Goal: Use online tool/utility: Use online tool/utility

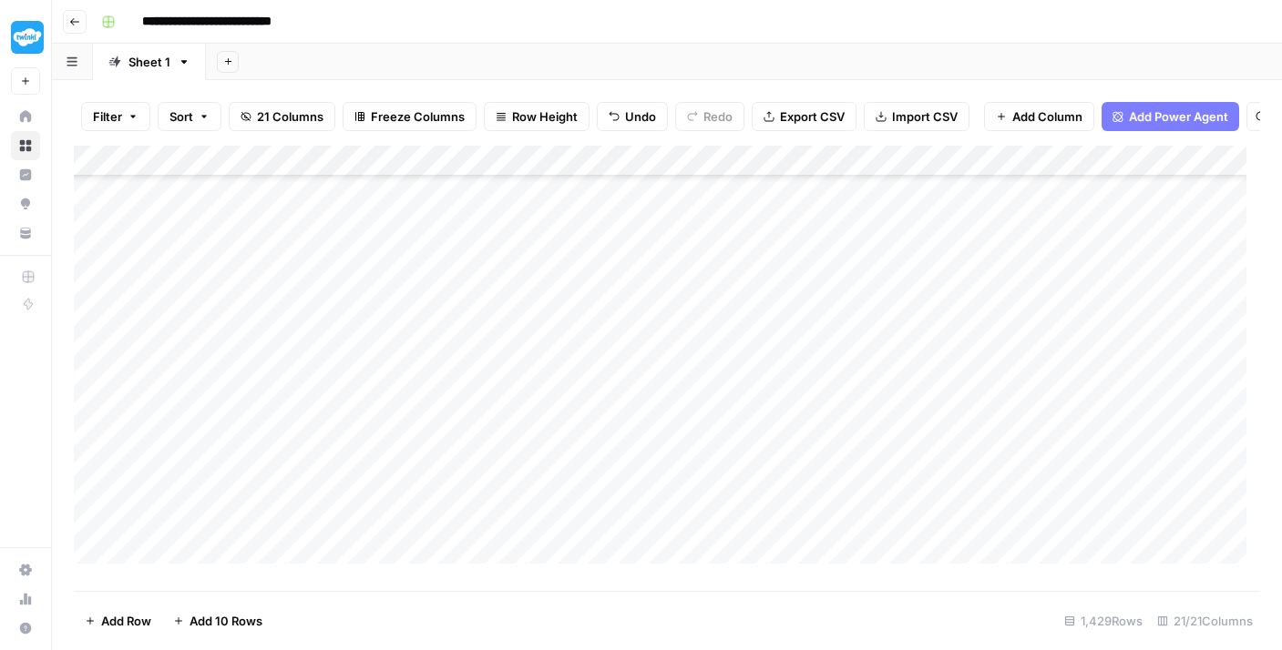
scroll to position [9402, 0]
click at [485, 308] on div "Add Column" at bounding box center [667, 362] width 1186 height 432
click at [514, 344] on div "Add Column" at bounding box center [667, 362] width 1186 height 432
click at [517, 374] on div "Add Column" at bounding box center [667, 362] width 1186 height 432
click at [514, 312] on div "Add Column" at bounding box center [667, 362] width 1186 height 432
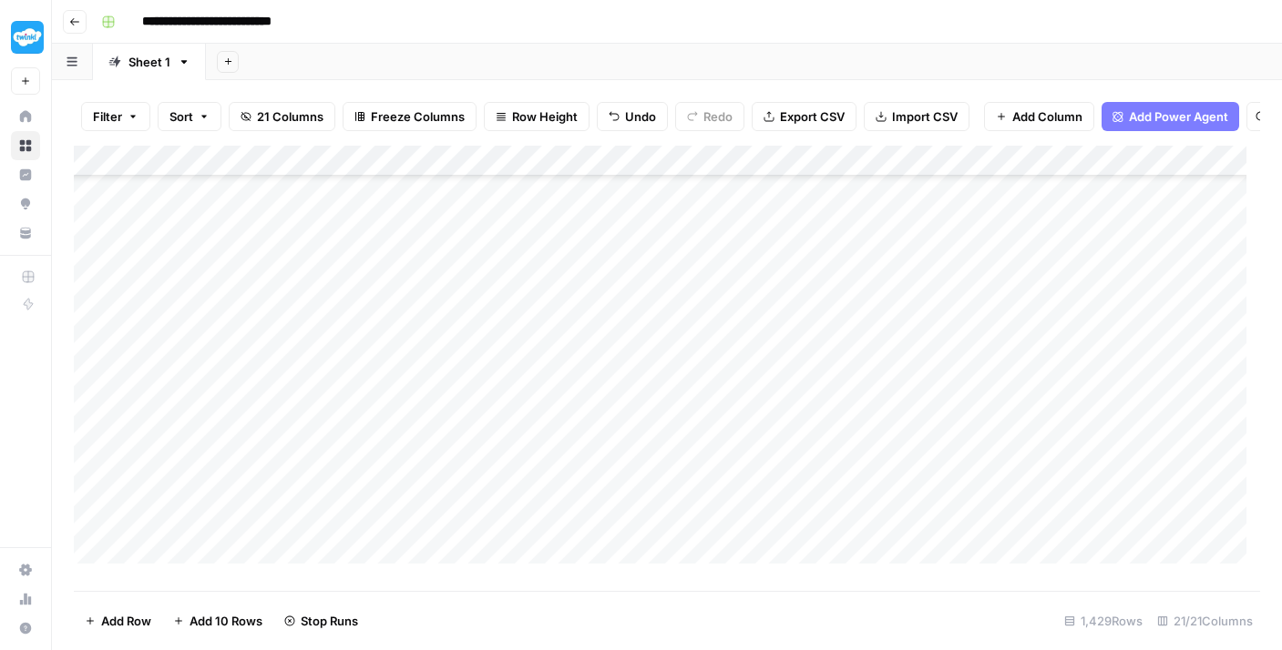
click at [524, 402] on div "Add Column" at bounding box center [667, 362] width 1186 height 432
click at [517, 432] on div "Add Column" at bounding box center [667, 362] width 1186 height 432
click at [513, 465] on div "Add Column" at bounding box center [667, 362] width 1186 height 432
click at [517, 507] on div "Add Column" at bounding box center [667, 362] width 1186 height 432
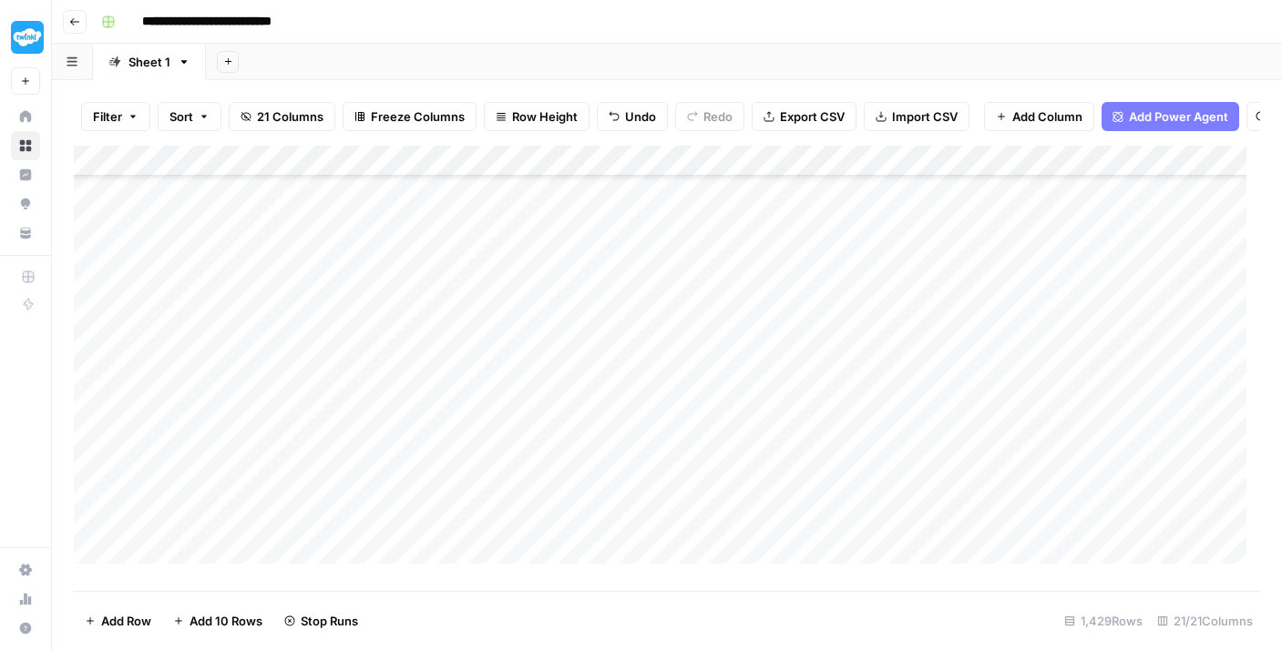
click at [520, 302] on div "Add Column" at bounding box center [667, 362] width 1186 height 432
click at [517, 329] on div "Add Column" at bounding box center [667, 362] width 1186 height 432
click at [516, 347] on div "Add Column" at bounding box center [667, 362] width 1186 height 432
click at [521, 389] on div "Add Column" at bounding box center [667, 362] width 1186 height 432
click at [526, 425] on div "Add Column" at bounding box center [667, 362] width 1186 height 432
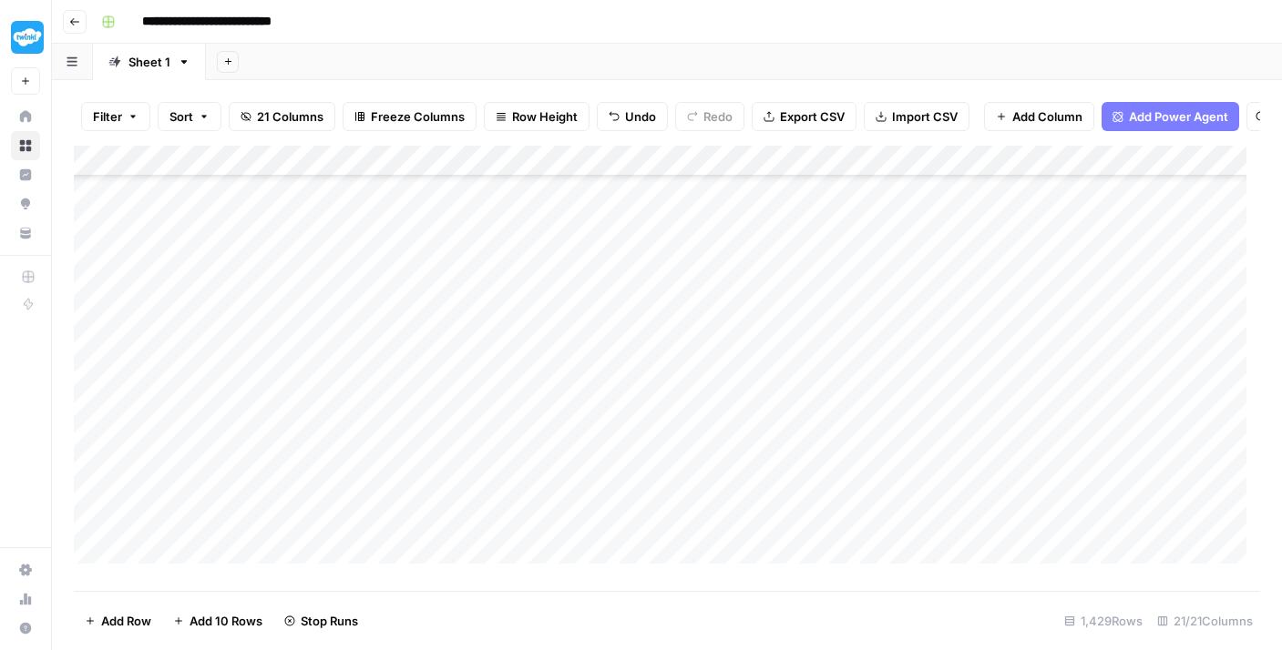
scroll to position [9665, 0]
click at [511, 355] on div "Add Column" at bounding box center [667, 362] width 1186 height 432
click at [511, 420] on div "Add Column" at bounding box center [667, 362] width 1186 height 432
click at [516, 345] on div "Add Column" at bounding box center [667, 362] width 1186 height 432
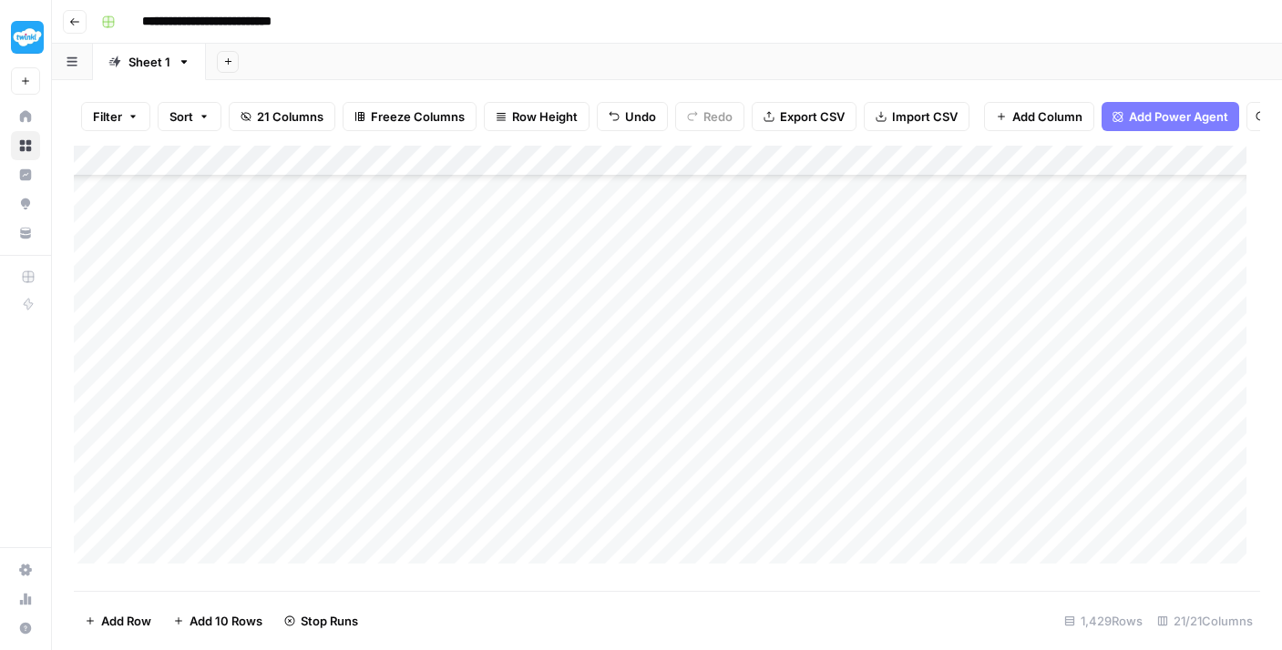
click at [518, 372] on div "Add Column" at bounding box center [667, 362] width 1186 height 432
click at [513, 397] on div "Add Column" at bounding box center [667, 362] width 1186 height 432
click at [511, 436] on div "Add Column" at bounding box center [667, 362] width 1186 height 432
click at [508, 376] on div "Add Column" at bounding box center [667, 362] width 1186 height 432
click at [510, 475] on div "Add Column" at bounding box center [667, 362] width 1186 height 432
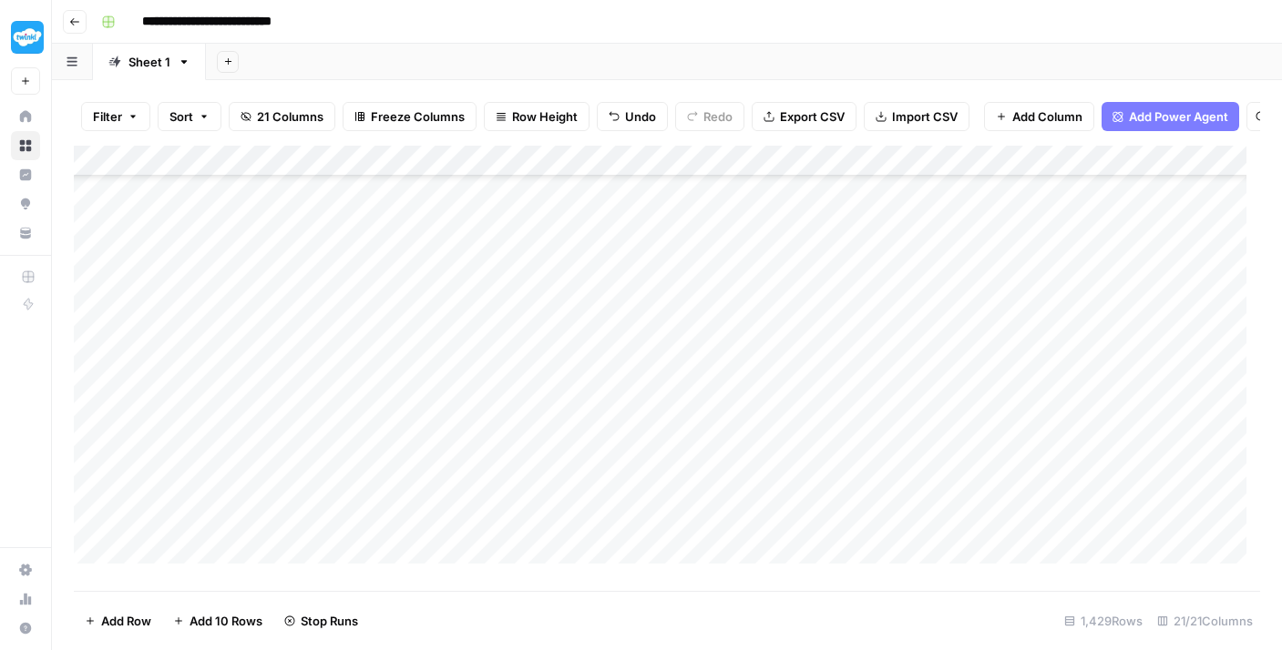
click at [507, 491] on div "Add Column" at bounding box center [667, 362] width 1186 height 432
click at [491, 261] on div "Add Column" at bounding box center [667, 362] width 1186 height 432
click at [501, 282] on div "Add Column" at bounding box center [667, 362] width 1186 height 432
click at [511, 317] on div "Add Column" at bounding box center [667, 362] width 1186 height 432
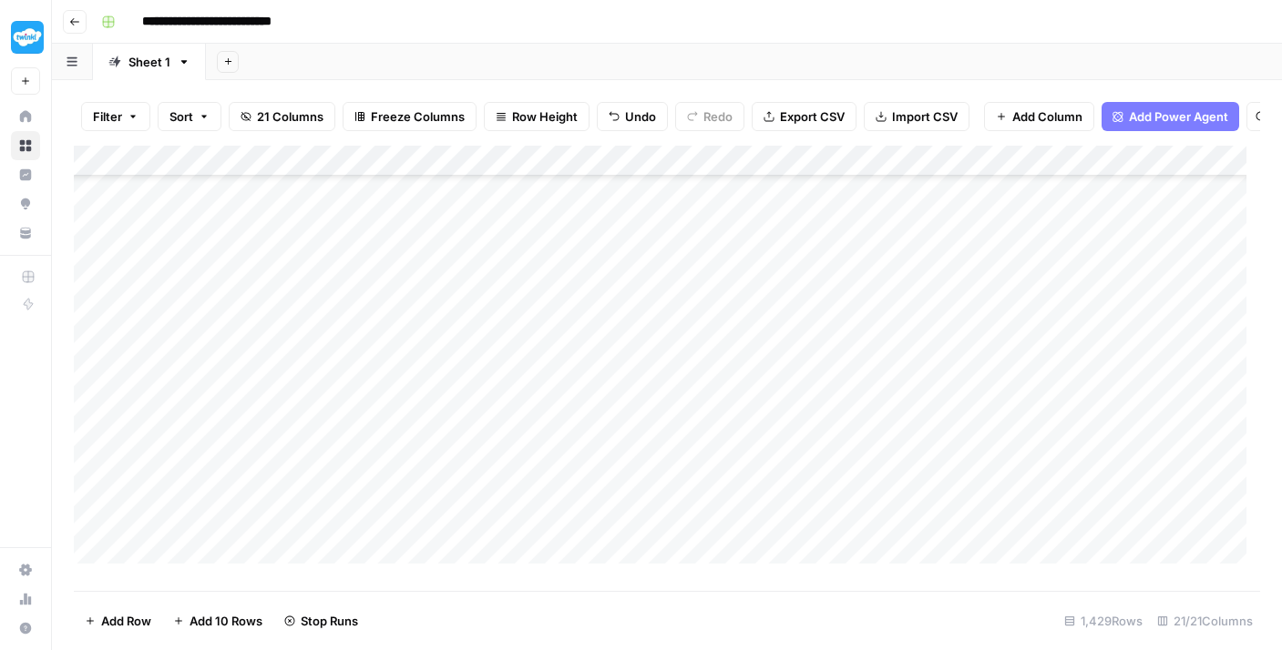
click at [516, 351] on div "Add Column" at bounding box center [667, 362] width 1186 height 432
click at [505, 383] on div "Add Column" at bounding box center [667, 362] width 1186 height 432
click at [507, 413] on div "Add Column" at bounding box center [667, 362] width 1186 height 432
click at [511, 441] on div "Add Column" at bounding box center [667, 362] width 1186 height 432
click at [503, 414] on div "Add Column" at bounding box center [667, 362] width 1186 height 432
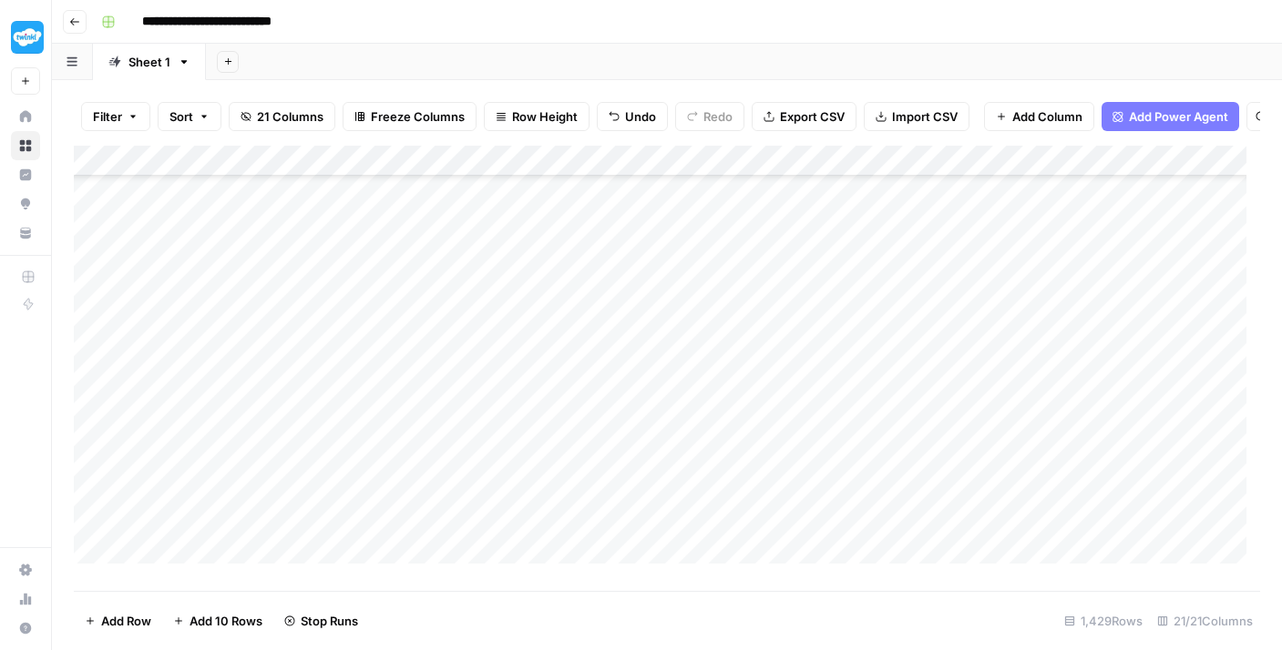
click at [502, 478] on div "Add Column" at bounding box center [667, 362] width 1186 height 432
click at [510, 419] on div "Add Column" at bounding box center [667, 362] width 1186 height 432
click at [507, 451] on div "Add Column" at bounding box center [667, 362] width 1186 height 432
click at [510, 481] on div "Add Column" at bounding box center [667, 362] width 1186 height 432
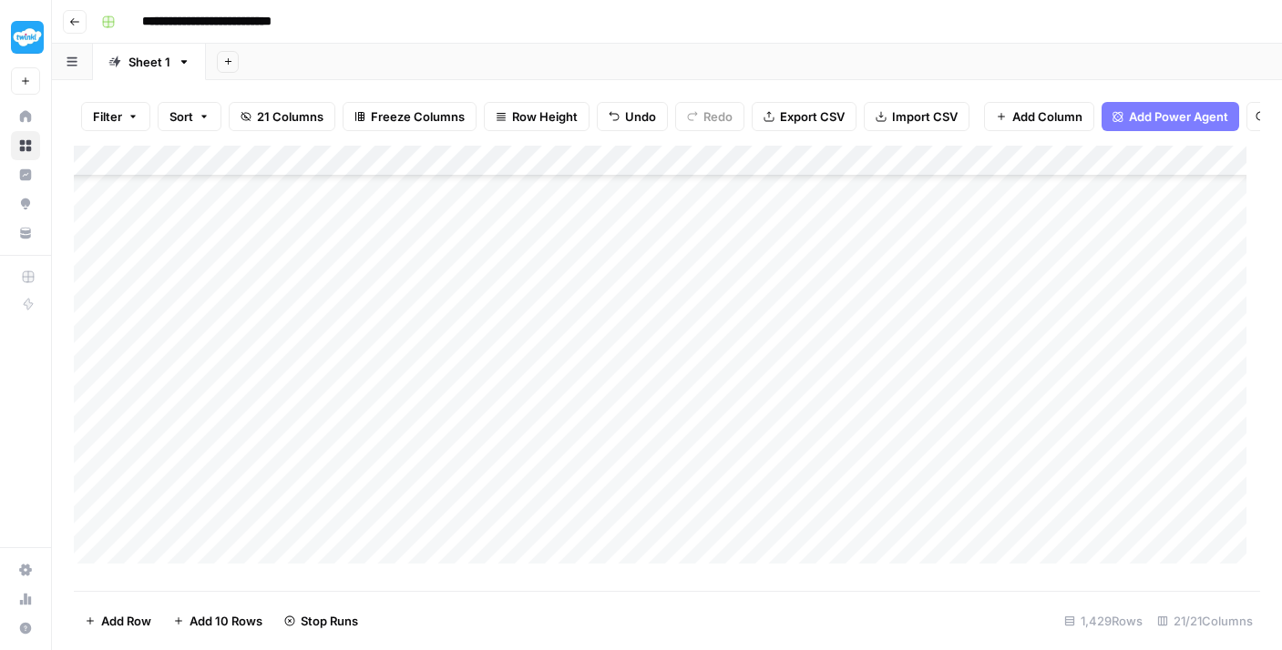
scroll to position [10278, 0]
click at [516, 364] on div "Add Column" at bounding box center [667, 362] width 1186 height 432
click at [509, 399] on div "Add Column" at bounding box center [667, 362] width 1186 height 432
click at [513, 429] on div "Add Column" at bounding box center [667, 362] width 1186 height 432
click at [515, 461] on div "Add Column" at bounding box center [667, 362] width 1186 height 432
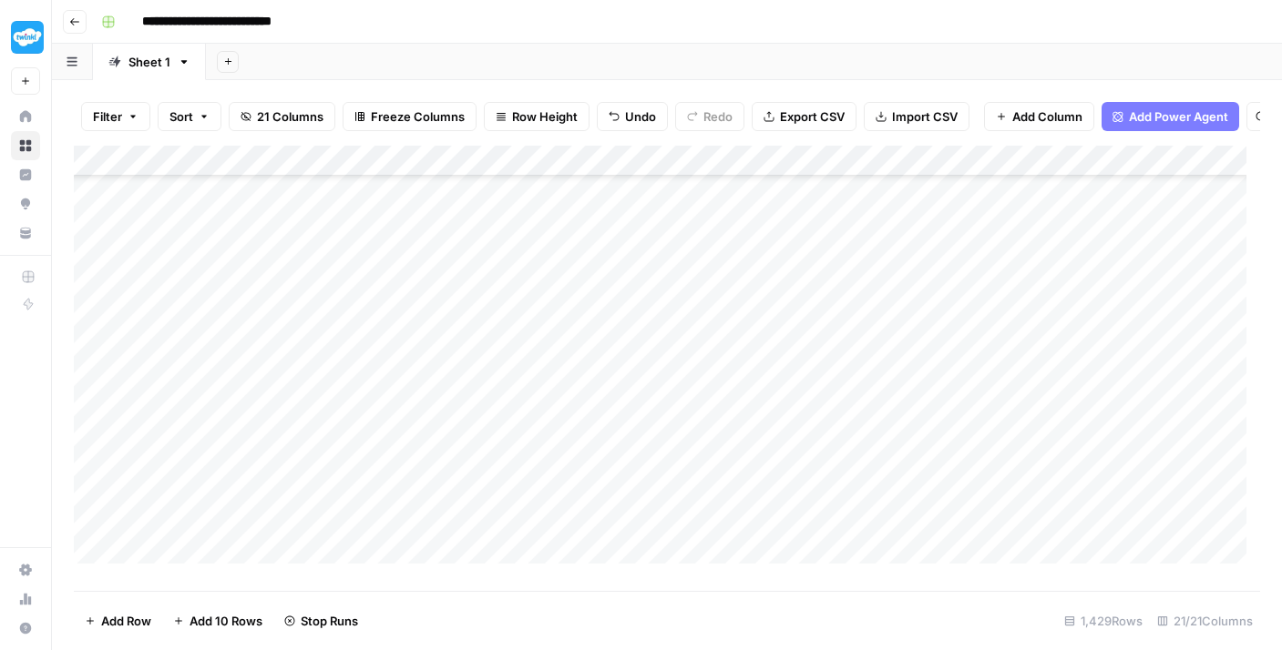
click at [507, 484] on div "Add Column" at bounding box center [667, 362] width 1186 height 432
click at [508, 522] on div "Add Column" at bounding box center [667, 362] width 1186 height 432
click at [507, 379] on div "Add Column" at bounding box center [667, 362] width 1186 height 432
click at [503, 440] on div "Add Column" at bounding box center [667, 362] width 1186 height 432
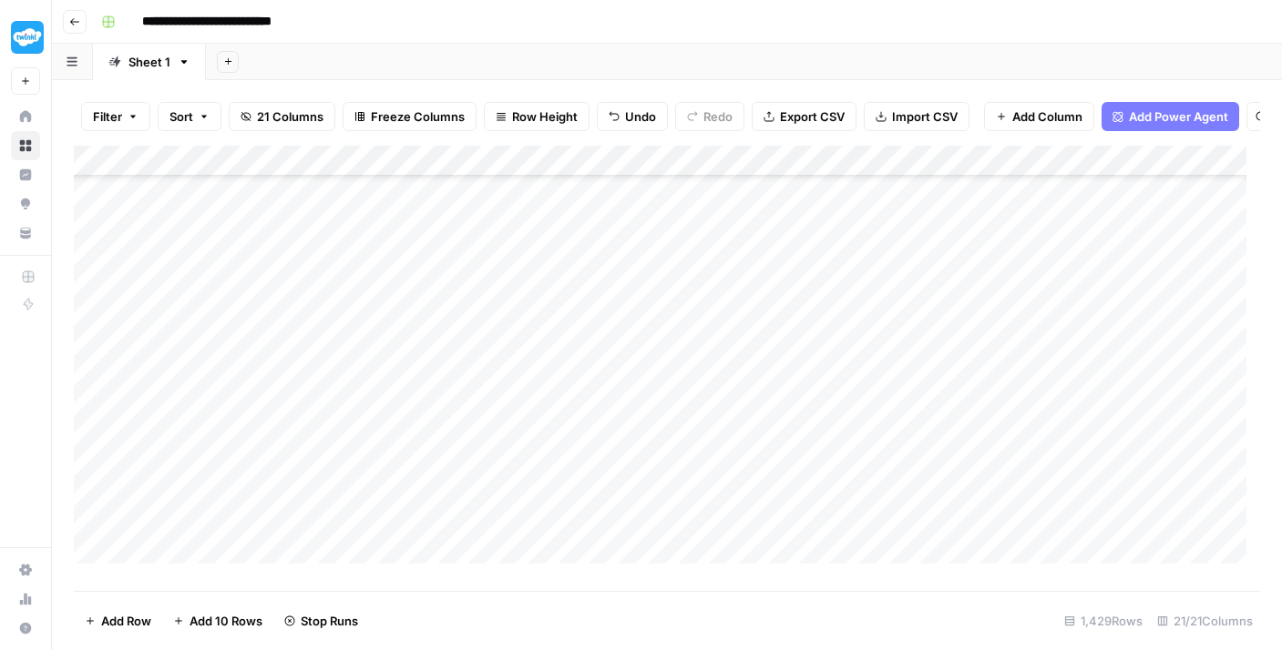
click at [508, 466] on div "Add Column" at bounding box center [667, 362] width 1186 height 432
click at [489, 364] on div "Add Column" at bounding box center [667, 362] width 1186 height 432
click at [510, 391] on div "Add Column" at bounding box center [667, 362] width 1186 height 432
click at [512, 426] on div "Add Column" at bounding box center [667, 362] width 1186 height 432
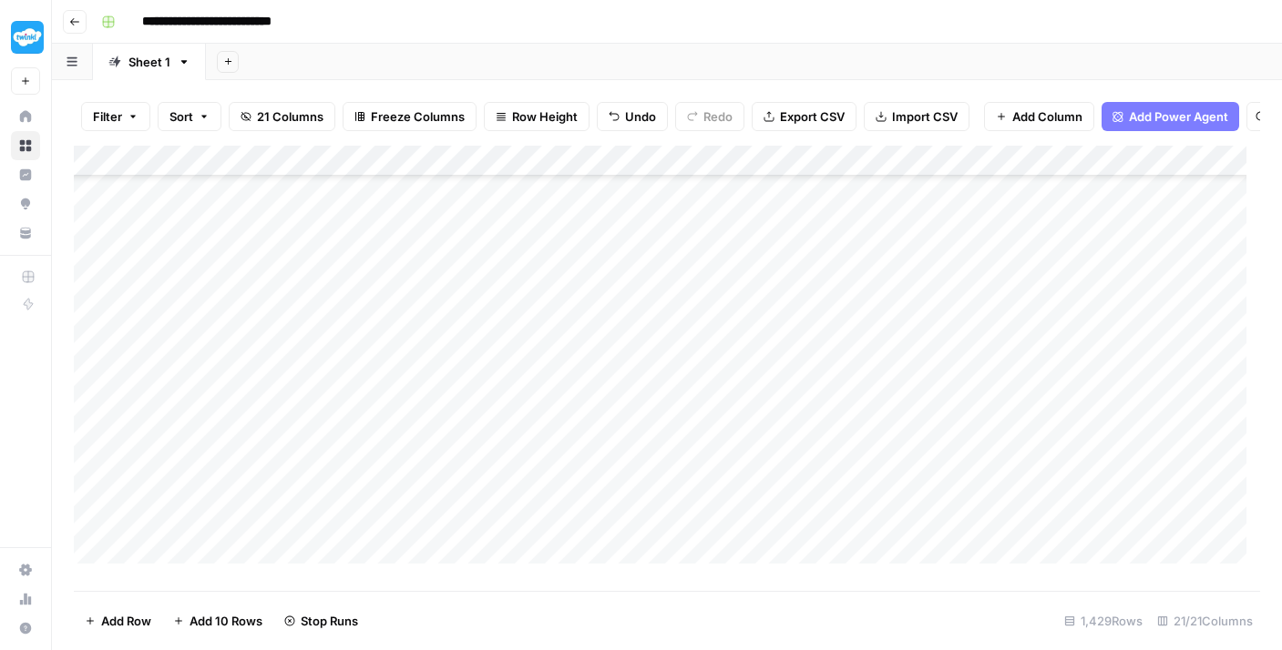
click at [505, 450] on div "Add Column" at bounding box center [667, 362] width 1186 height 432
click at [507, 487] on div "Add Column" at bounding box center [667, 362] width 1186 height 432
click at [513, 264] on div "Add Column" at bounding box center [667, 362] width 1186 height 432
click at [511, 292] on div "Add Column" at bounding box center [667, 362] width 1186 height 432
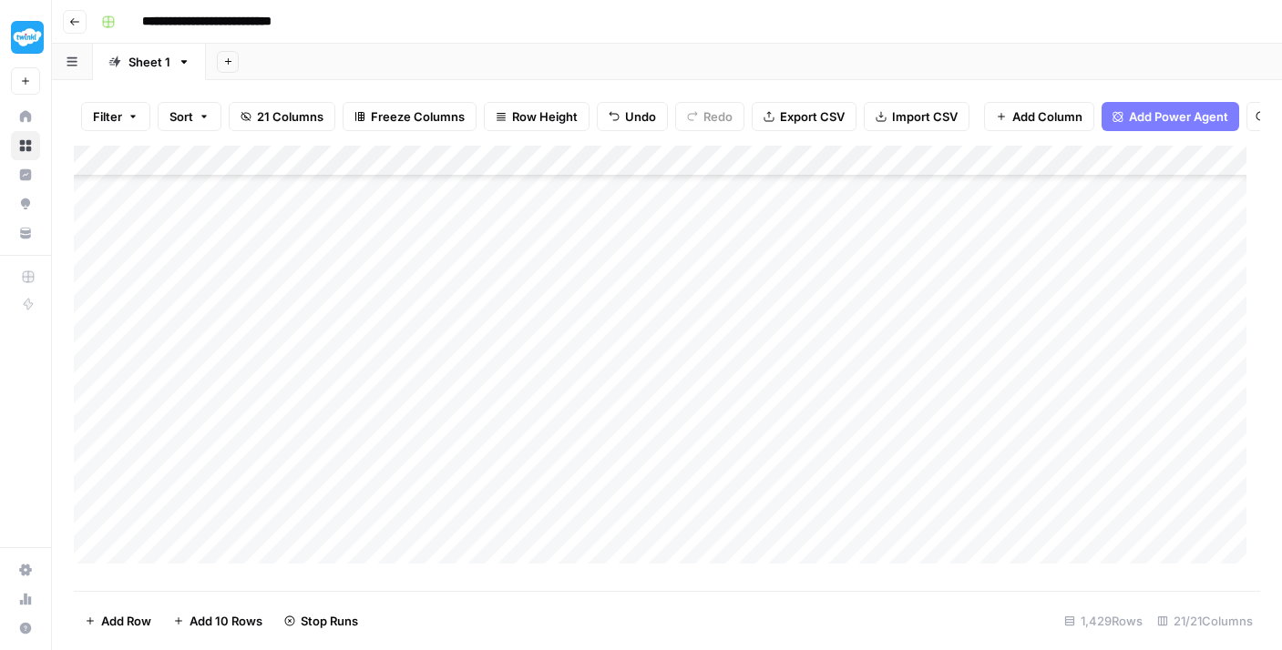
click at [509, 331] on div "Add Column" at bounding box center [667, 362] width 1186 height 432
click at [512, 354] on div "Add Column" at bounding box center [667, 362] width 1186 height 432
click at [514, 386] on div "Add Column" at bounding box center [667, 362] width 1186 height 432
click at [508, 413] on div "Add Column" at bounding box center [667, 362] width 1186 height 432
click at [500, 446] on div "Add Column" at bounding box center [667, 362] width 1186 height 432
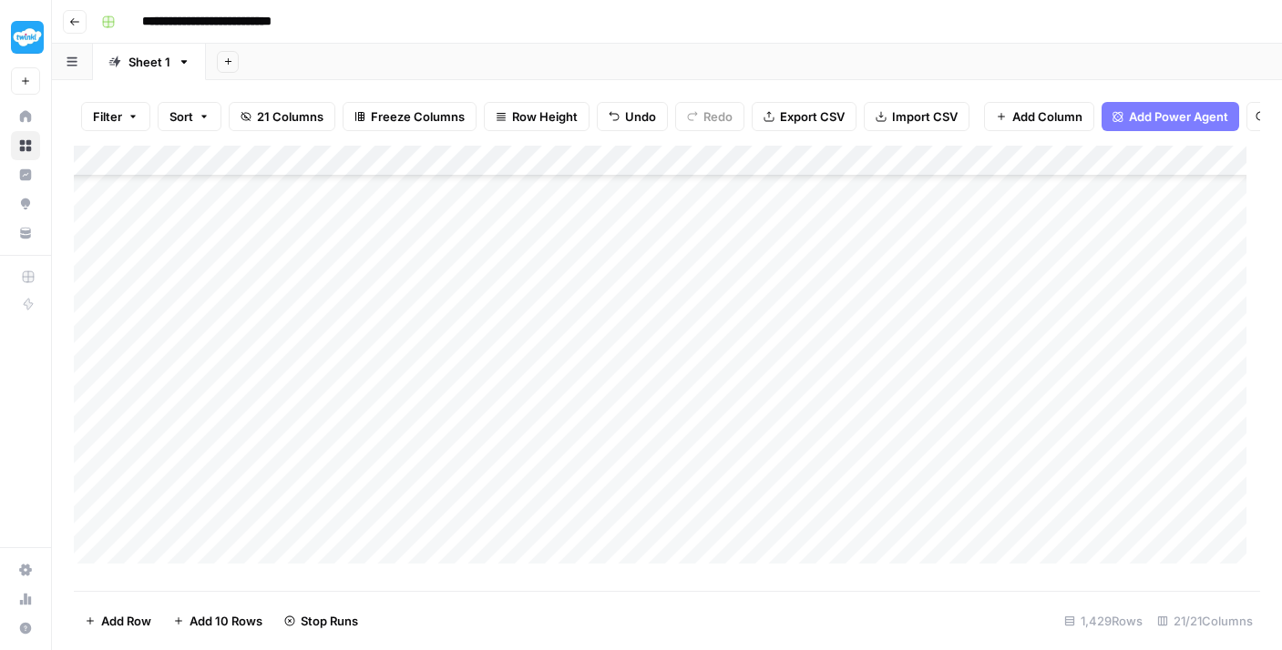
scroll to position [10805, 0]
click at [516, 455] on div "Add Column" at bounding box center [667, 362] width 1186 height 432
click at [505, 479] on div "Add Column" at bounding box center [667, 362] width 1186 height 432
click at [505, 426] on div "Add Column" at bounding box center [667, 362] width 1186 height 432
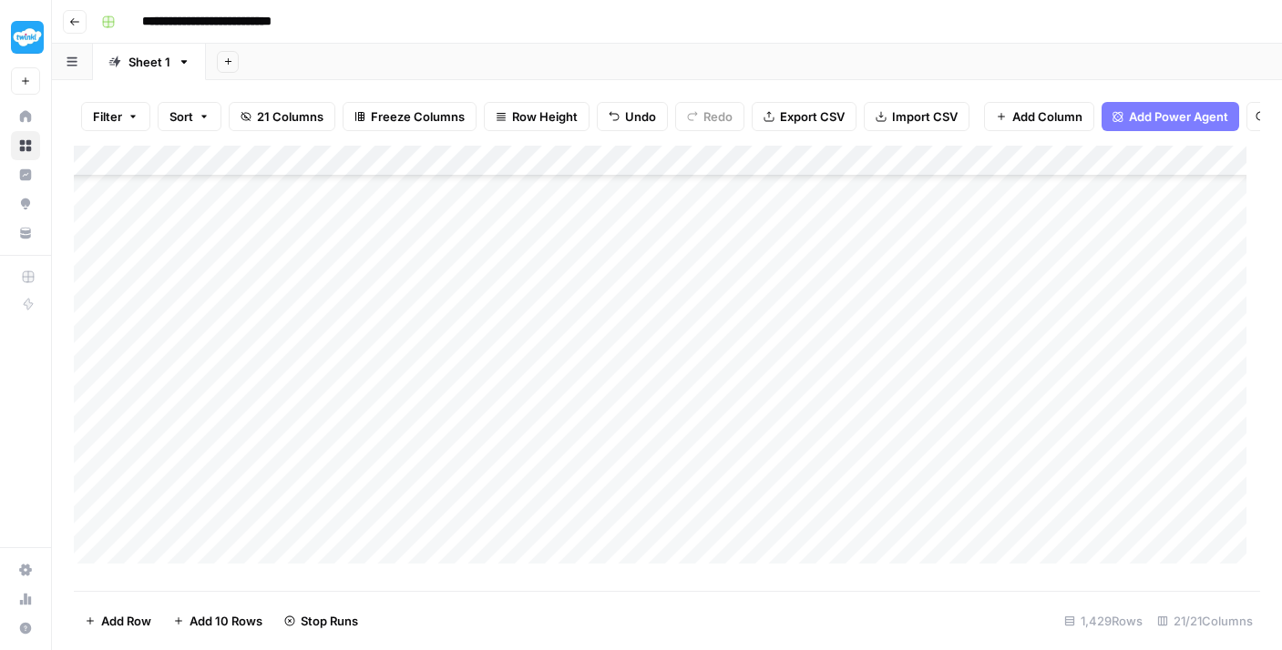
click at [510, 455] on div "Add Column" at bounding box center [667, 362] width 1186 height 432
click at [507, 417] on div "Add Column" at bounding box center [667, 362] width 1186 height 432
click at [509, 452] on div "Add Column" at bounding box center [667, 362] width 1186 height 432
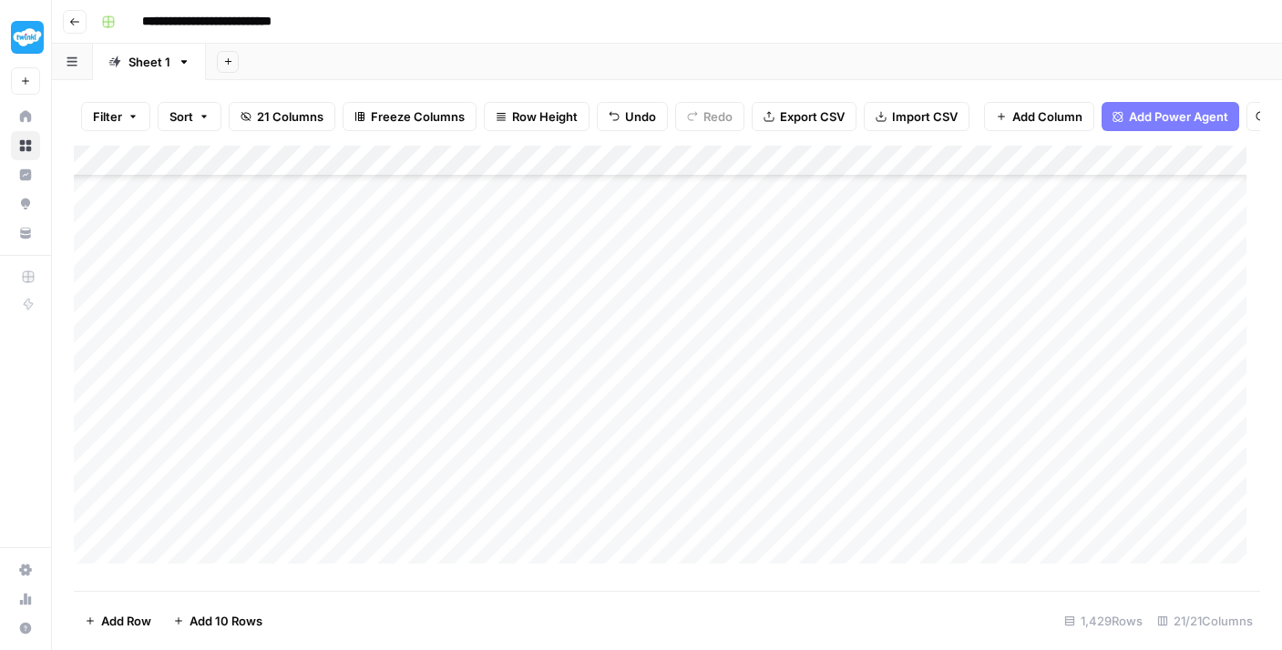
click at [502, 362] on div "Add Column" at bounding box center [667, 362] width 1186 height 432
click at [510, 330] on div "Add Column" at bounding box center [667, 362] width 1186 height 432
click at [518, 393] on div "Add Column" at bounding box center [667, 362] width 1186 height 432
click at [515, 432] on div "Add Column" at bounding box center [667, 362] width 1186 height 432
click at [510, 454] on div "Add Column" at bounding box center [667, 362] width 1186 height 432
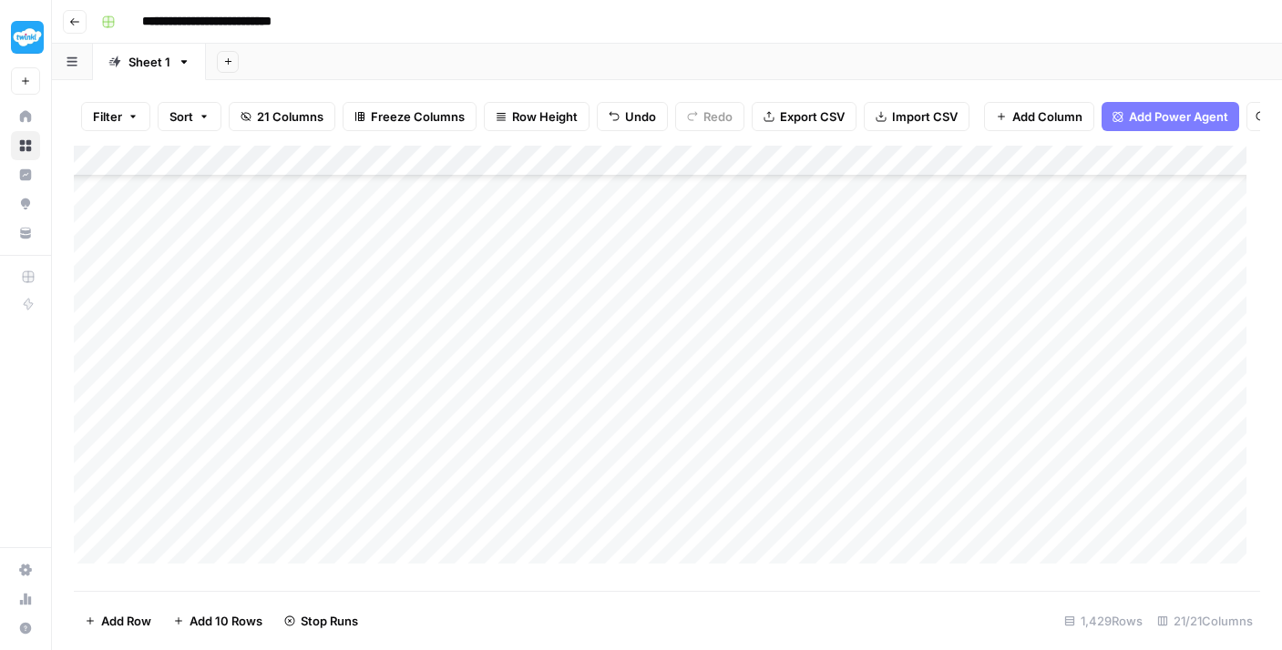
click at [515, 493] on div "Add Column" at bounding box center [667, 362] width 1186 height 432
click at [502, 301] on div "Add Column" at bounding box center [667, 362] width 1186 height 432
click at [506, 321] on div "Add Column" at bounding box center [667, 362] width 1186 height 432
click at [503, 363] on div "Add Column" at bounding box center [667, 362] width 1186 height 432
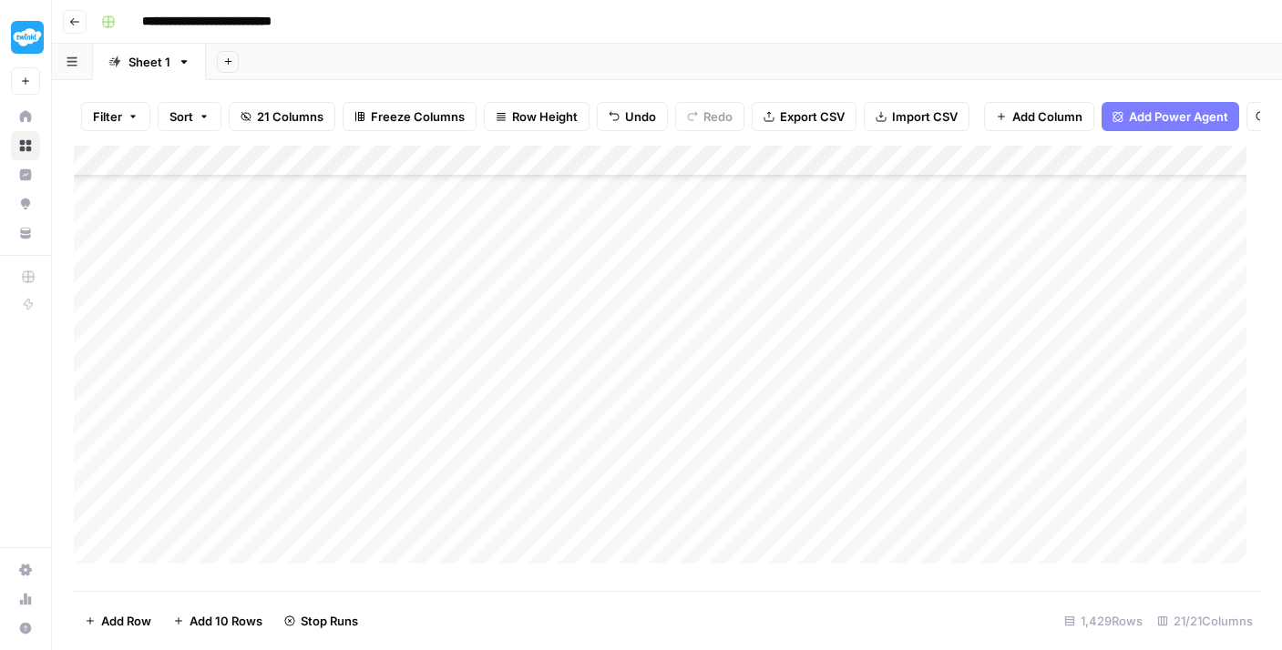
click at [495, 298] on div "Add Column" at bounding box center [667, 362] width 1186 height 432
drag, startPoint x: 497, startPoint y: 388, endPoint x: 500, endPoint y: 404, distance: 16.8
click at [497, 388] on div "Add Column" at bounding box center [667, 362] width 1186 height 432
click at [503, 420] on div "Add Column" at bounding box center [667, 362] width 1186 height 432
click at [504, 451] on div "Add Column" at bounding box center [667, 362] width 1186 height 432
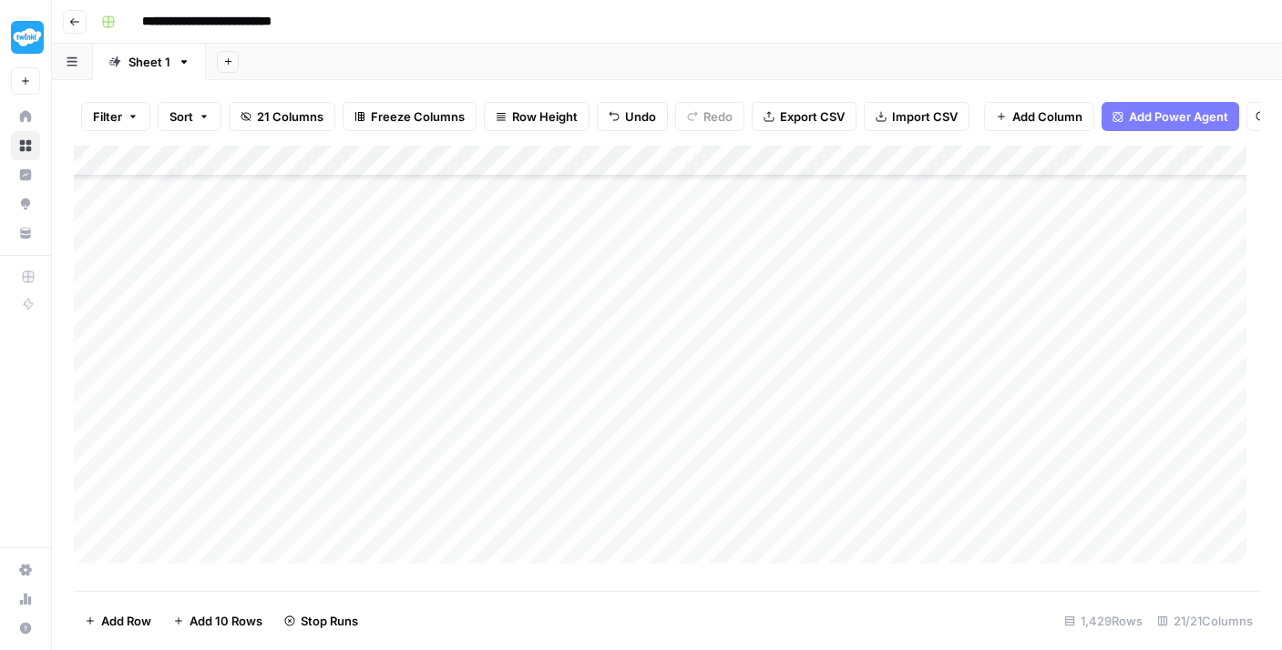
click at [514, 479] on div "Add Column" at bounding box center [667, 362] width 1186 height 432
click at [517, 515] on div "Add Column" at bounding box center [667, 362] width 1186 height 432
click at [488, 328] on div "Add Column" at bounding box center [667, 362] width 1186 height 432
click at [504, 363] on div "Add Column" at bounding box center [667, 362] width 1186 height 432
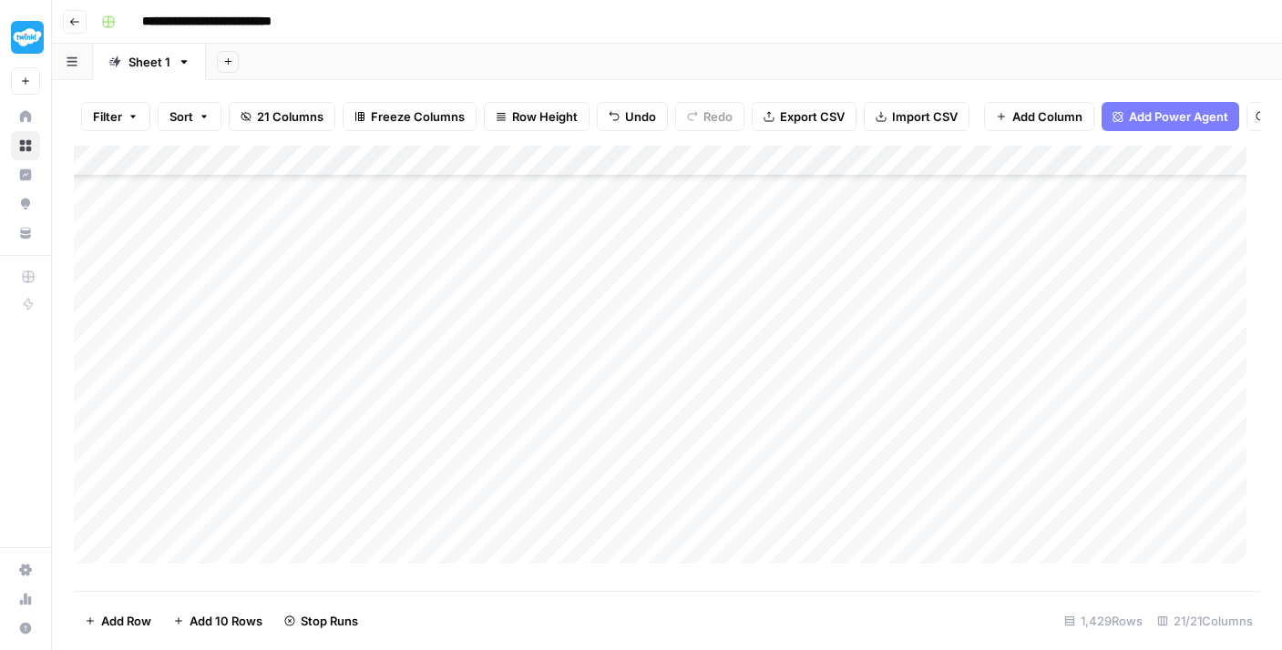
click at [511, 398] on div "Add Column" at bounding box center [667, 362] width 1186 height 432
click at [503, 429] on div "Add Column" at bounding box center [667, 362] width 1186 height 432
click at [513, 363] on div "Add Column" at bounding box center [667, 362] width 1186 height 432
click at [509, 461] on div "Add Column" at bounding box center [667, 362] width 1186 height 432
click at [506, 491] on div "Add Column" at bounding box center [667, 362] width 1186 height 432
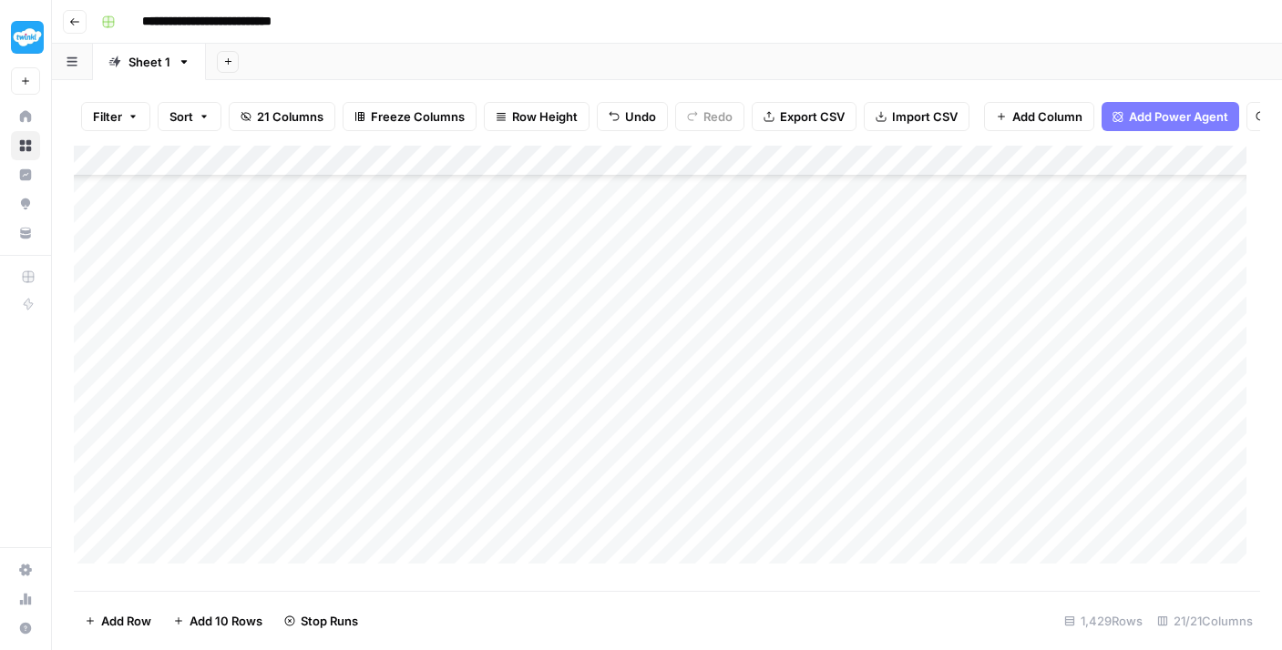
click at [503, 522] on div "Add Column" at bounding box center [667, 362] width 1186 height 432
click at [500, 405] on div "Add Column" at bounding box center [667, 362] width 1186 height 432
click at [498, 429] on div "Add Column" at bounding box center [667, 362] width 1186 height 432
click at [500, 459] on div "Add Column" at bounding box center [667, 362] width 1186 height 432
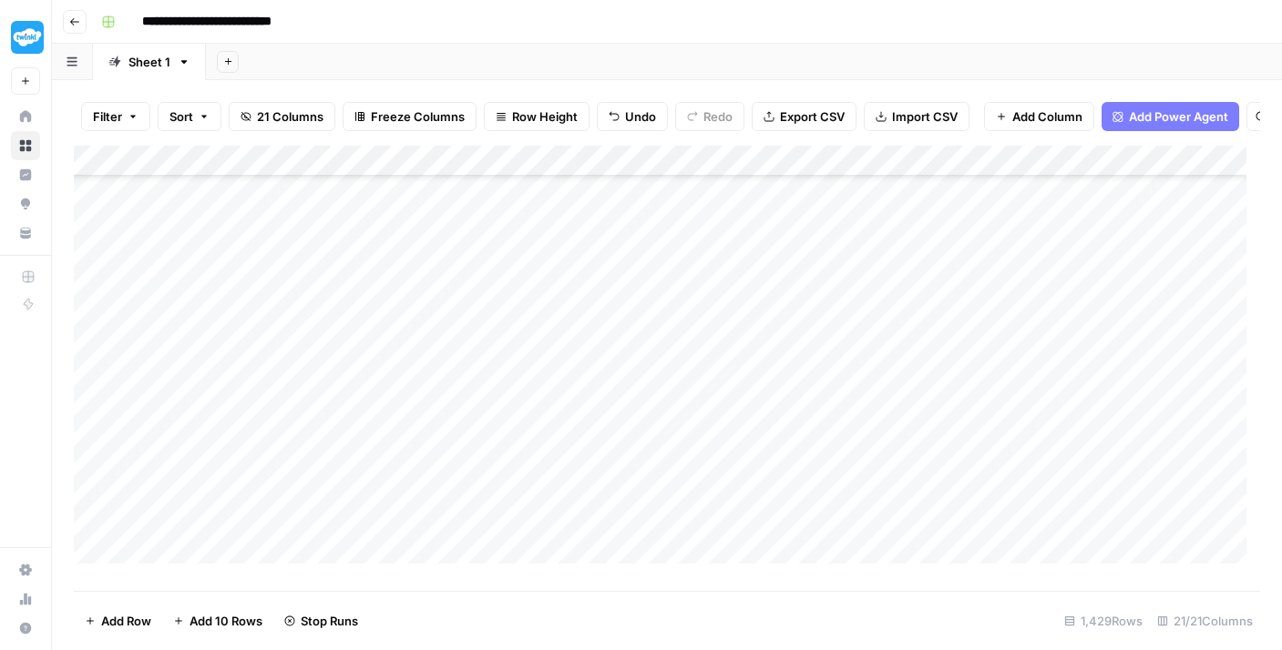
click at [497, 491] on div "Add Column" at bounding box center [667, 362] width 1186 height 432
click at [497, 515] on div "Add Column" at bounding box center [667, 362] width 1186 height 432
click at [518, 338] on div "Add Column" at bounding box center [667, 362] width 1186 height 432
drag, startPoint x: 514, startPoint y: 369, endPoint x: 514, endPoint y: 381, distance: 11.8
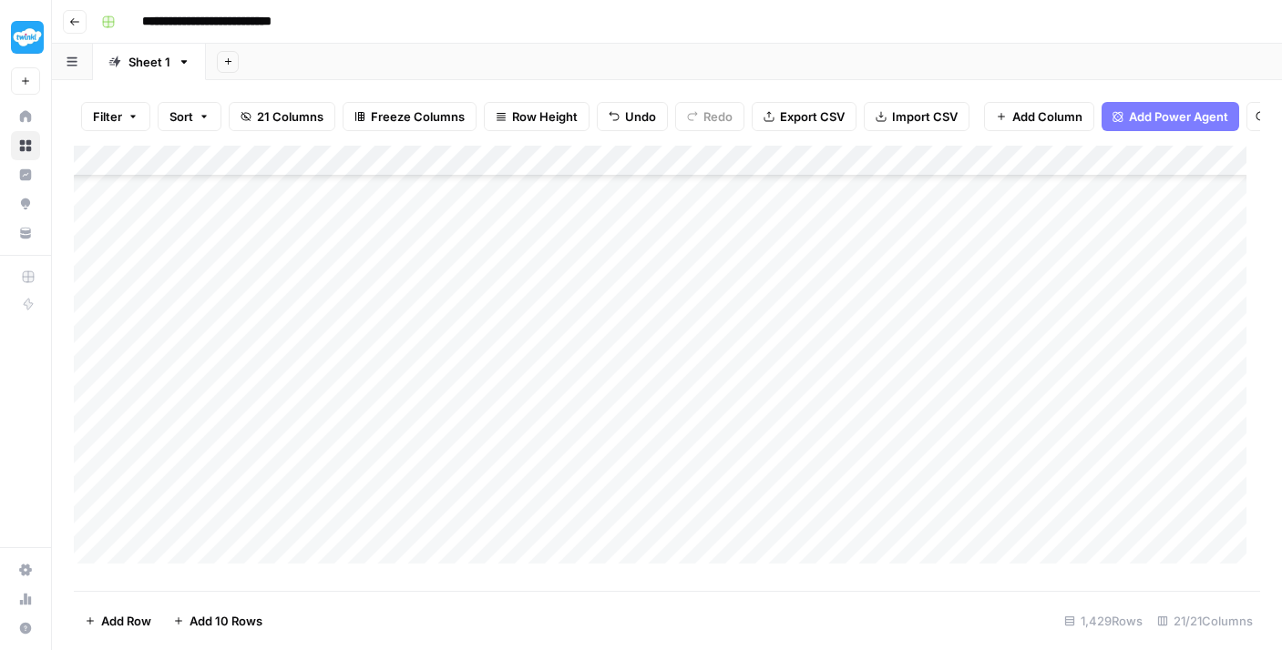
click at [514, 370] on div "Add Column" at bounding box center [667, 362] width 1186 height 432
click at [515, 404] on div "Add Column" at bounding box center [667, 362] width 1186 height 432
click at [509, 436] on div "Add Column" at bounding box center [667, 362] width 1186 height 432
click at [510, 336] on div "Add Column" at bounding box center [667, 362] width 1186 height 432
click at [508, 360] on div "Add Column" at bounding box center [667, 362] width 1186 height 432
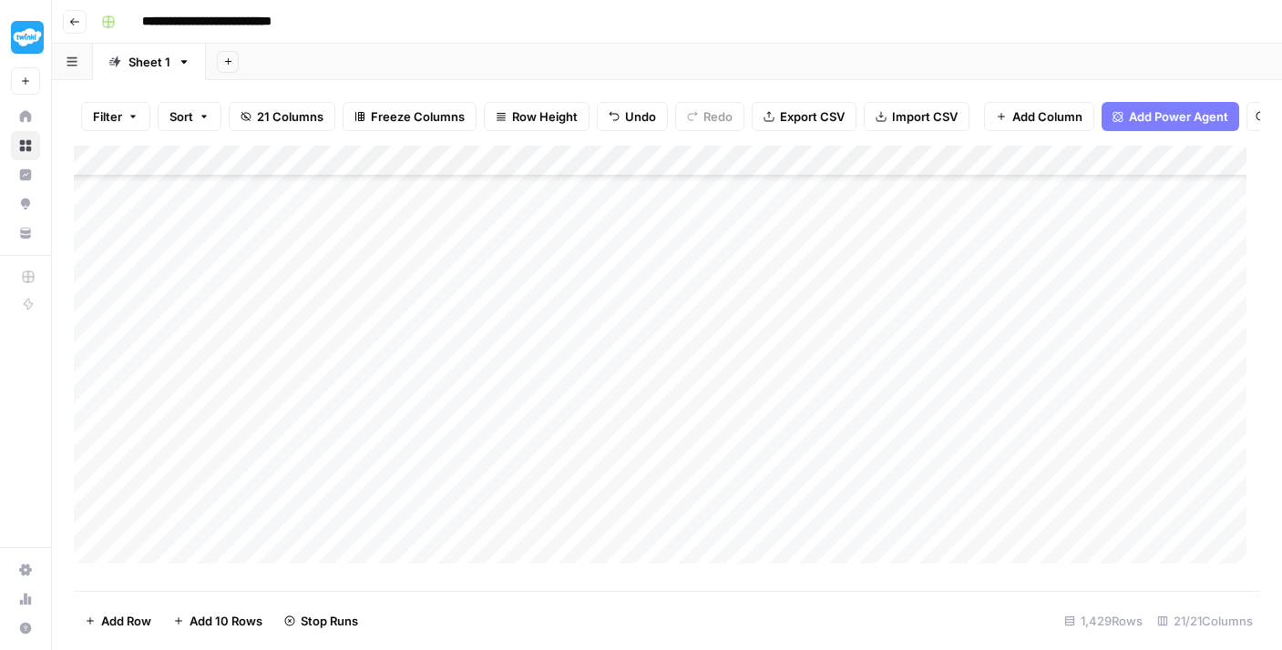
click at [498, 451] on div "Add Column" at bounding box center [667, 362] width 1186 height 432
click at [507, 488] on div "Add Column" at bounding box center [667, 362] width 1186 height 432
click at [506, 517] on div "Add Column" at bounding box center [667, 362] width 1186 height 432
click at [515, 258] on div "Add Column" at bounding box center [667, 362] width 1186 height 432
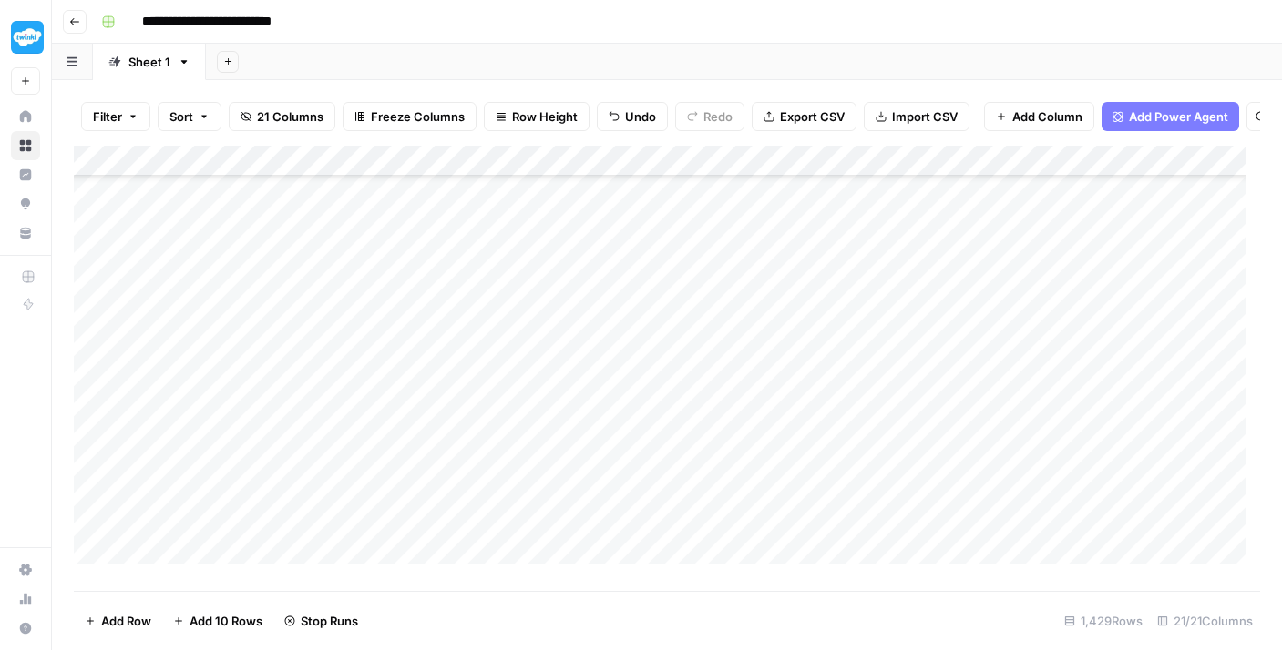
click at [526, 316] on div "Add Column" at bounding box center [667, 362] width 1186 height 432
click at [520, 350] on div "Add Column" at bounding box center [667, 362] width 1186 height 432
click at [520, 387] on div "Add Column" at bounding box center [667, 362] width 1186 height 432
click at [520, 415] on div "Add Column" at bounding box center [667, 362] width 1186 height 432
click at [516, 435] on div "Add Column" at bounding box center [667, 362] width 1186 height 432
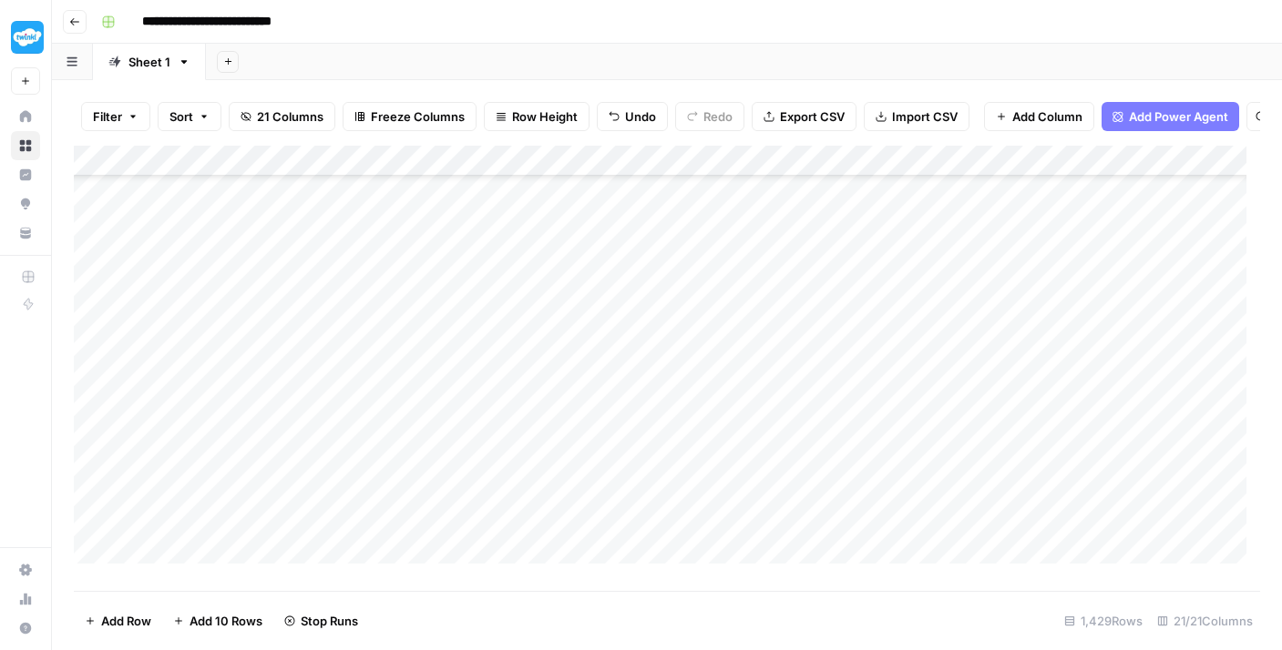
click at [510, 468] on div "Add Column" at bounding box center [667, 362] width 1186 height 432
click at [503, 506] on div "Add Column" at bounding box center [667, 362] width 1186 height 432
click at [510, 527] on div "Add Column" at bounding box center [667, 362] width 1186 height 432
click at [519, 555] on div "Add Column" at bounding box center [667, 362] width 1186 height 432
